Goal: Navigation & Orientation: Find specific page/section

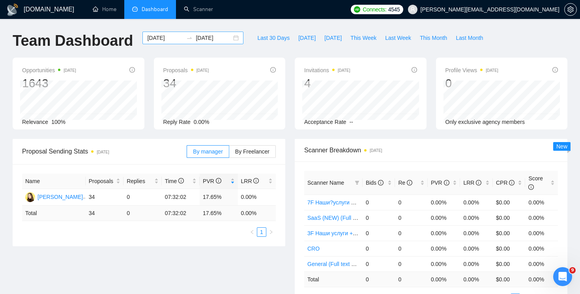
click at [230, 41] on div "2025-10-01 2025-10-03" at bounding box center [192, 38] width 101 height 13
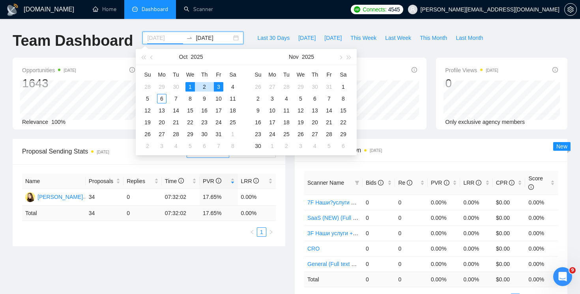
type input "2025-10-01"
click at [192, 88] on div "1" at bounding box center [190, 86] width 9 height 9
type input "2025-10-06"
click at [165, 101] on div "6" at bounding box center [161, 98] width 9 height 9
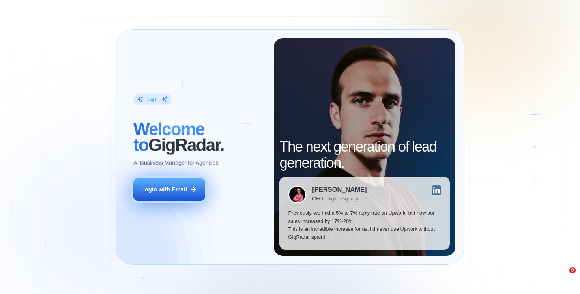
click at [181, 189] on div "Login with Email" at bounding box center [164, 190] width 46 height 8
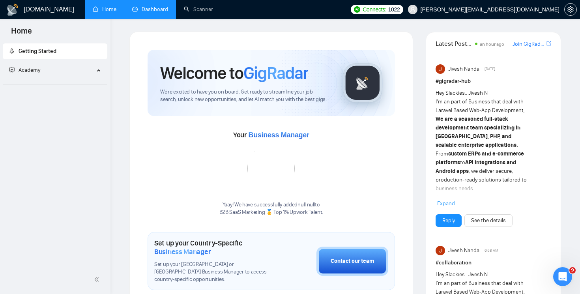
click at [148, 6] on link "Dashboard" at bounding box center [150, 9] width 36 height 7
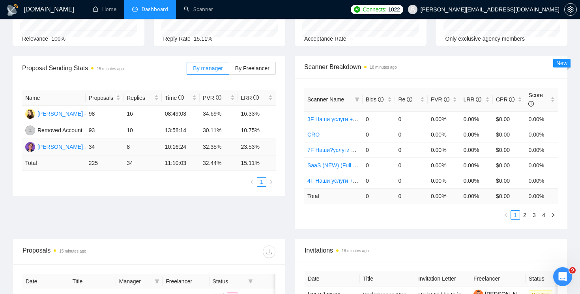
scroll to position [44, 0]
